Goal: Task Accomplishment & Management: Complete application form

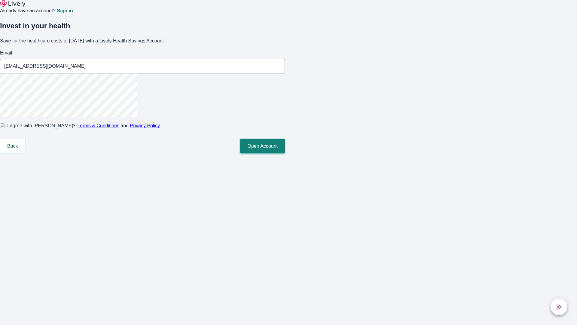
click at [285, 153] on button "Open Account" at bounding box center [262, 146] width 45 height 14
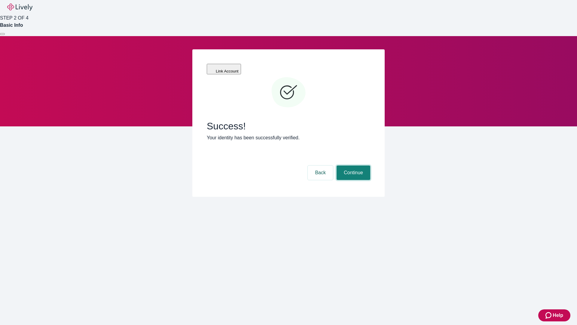
click at [353, 165] on button "Continue" at bounding box center [354, 172] width 34 height 14
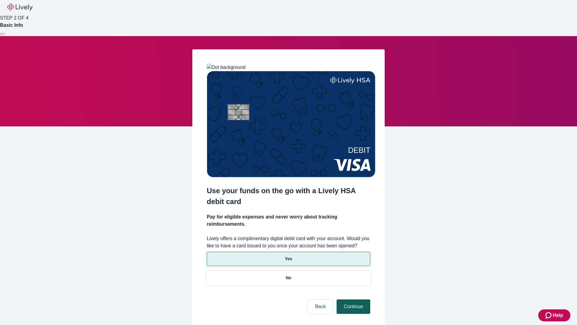
click at [288, 275] on p "No" at bounding box center [289, 278] width 6 height 6
click at [353, 299] on button "Continue" at bounding box center [354, 306] width 34 height 14
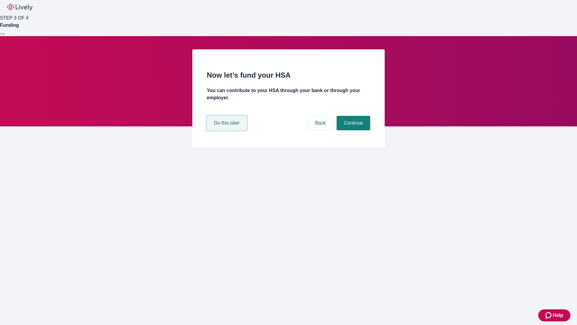
click at [228, 130] on button "Do this later" at bounding box center [227, 123] width 40 height 14
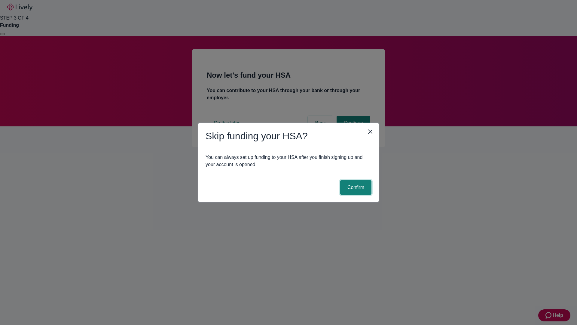
click at [355, 187] on button "Confirm" at bounding box center [355, 187] width 31 height 14
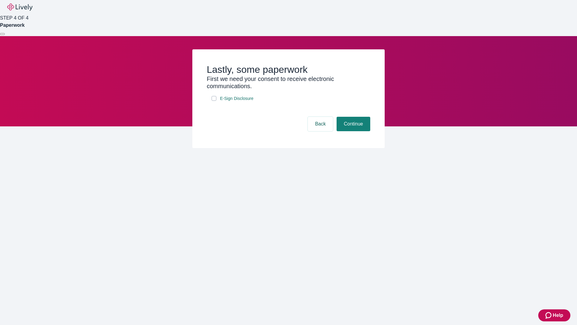
click at [214, 101] on input "E-Sign Disclosure" at bounding box center [214, 98] width 5 height 5
checkbox input "true"
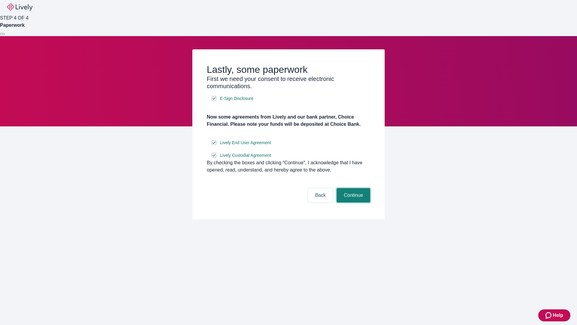
click at [353, 202] on button "Continue" at bounding box center [354, 195] width 34 height 14
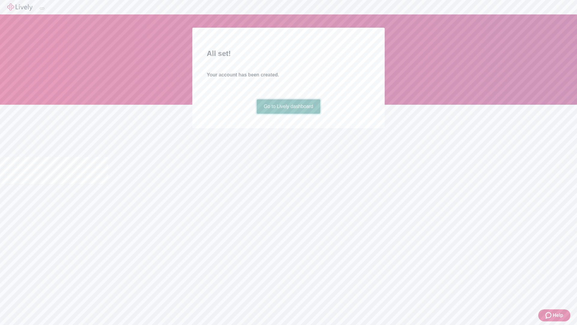
click at [288, 114] on link "Go to Lively dashboard" at bounding box center [289, 106] width 64 height 14
